Goal: Task Accomplishment & Management: Manage account settings

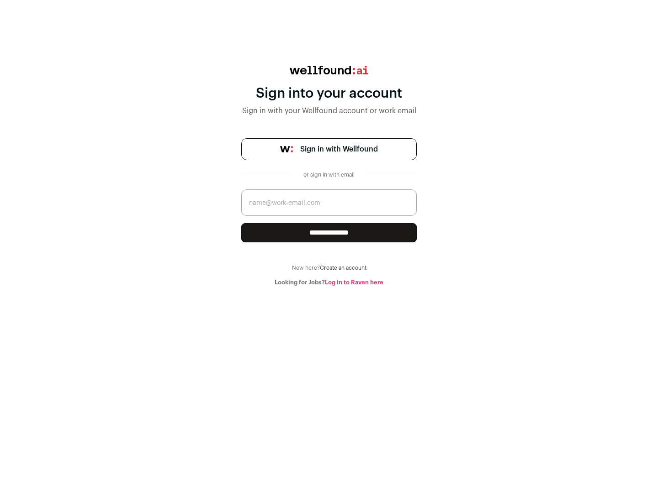
click at [338, 149] on span "Sign in with Wellfound" at bounding box center [339, 149] width 78 height 11
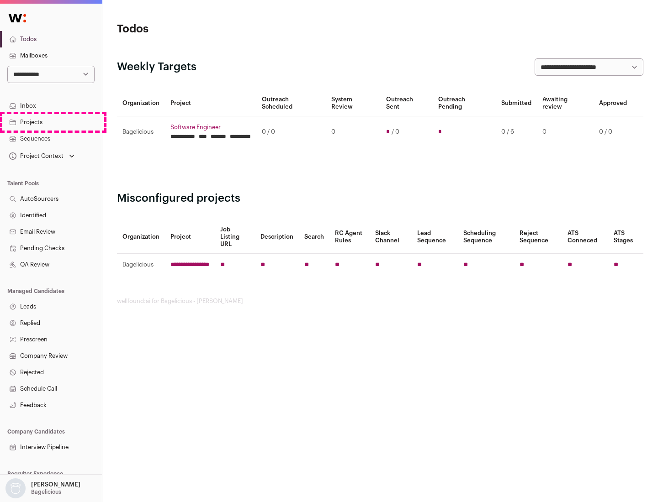
click at [51, 122] on link "Projects" at bounding box center [51, 122] width 102 height 16
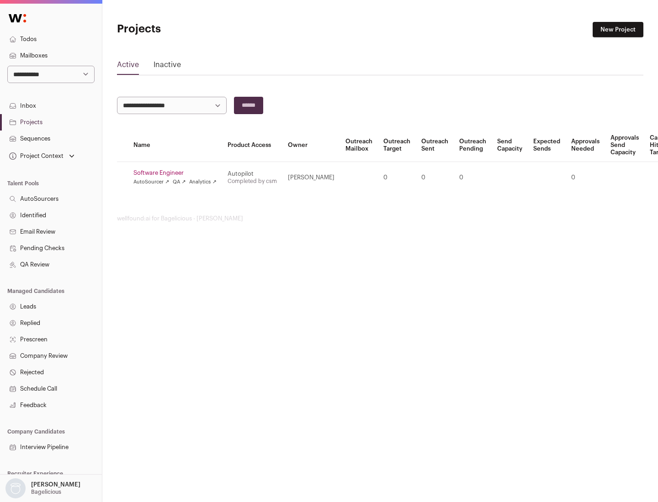
click at [178, 173] on link "Software Engineer" at bounding box center [174, 172] width 83 height 7
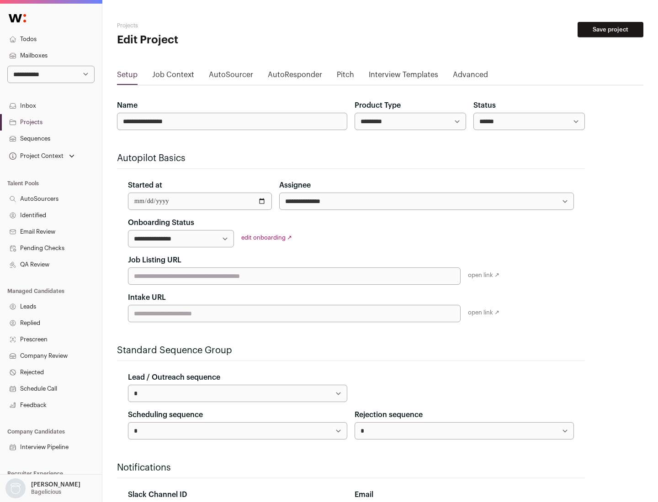
click at [610, 30] on button "Save project" at bounding box center [610, 30] width 66 height 16
